Goal: Check status

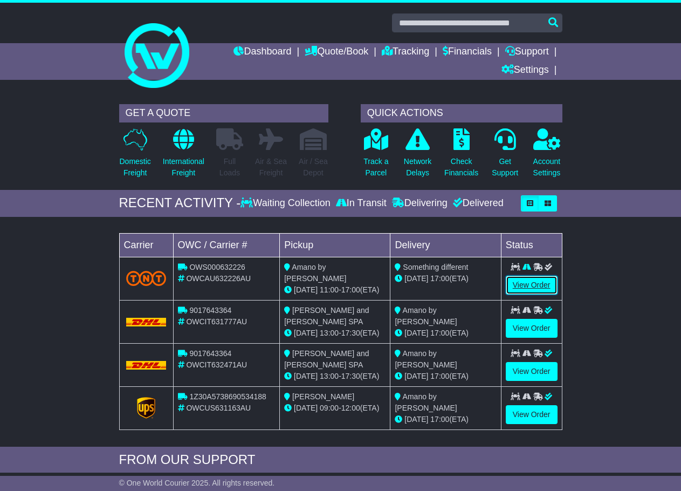
click at [522, 283] on link "View Order" at bounding box center [532, 285] width 52 height 19
click at [524, 325] on link "View Order" at bounding box center [532, 328] width 52 height 19
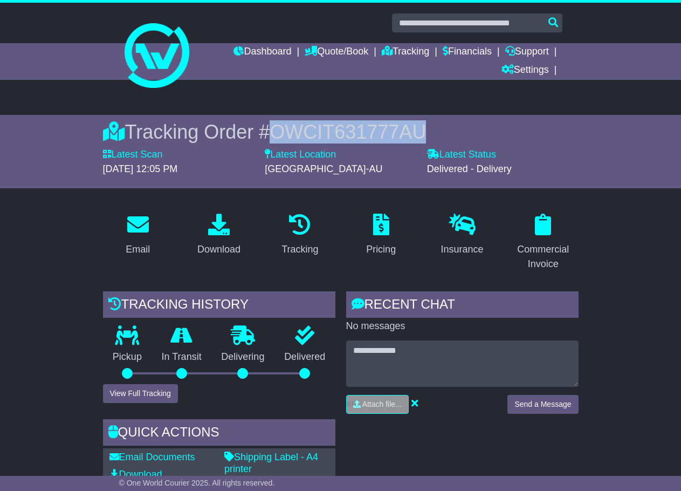
drag, startPoint x: 279, startPoint y: 132, endPoint x: 435, endPoint y: 122, distance: 155.7
click at [435, 122] on div "Tracking Order # OWCIT631777AU" at bounding box center [341, 131] width 476 height 23
copy span "OWCIT631777AU"
